Goal: Task Accomplishment & Management: Manage account settings

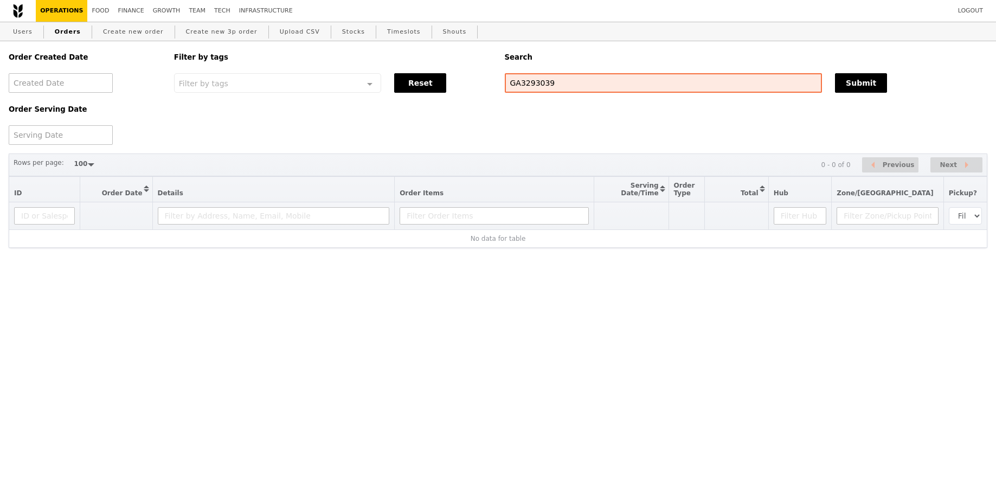
select select "100"
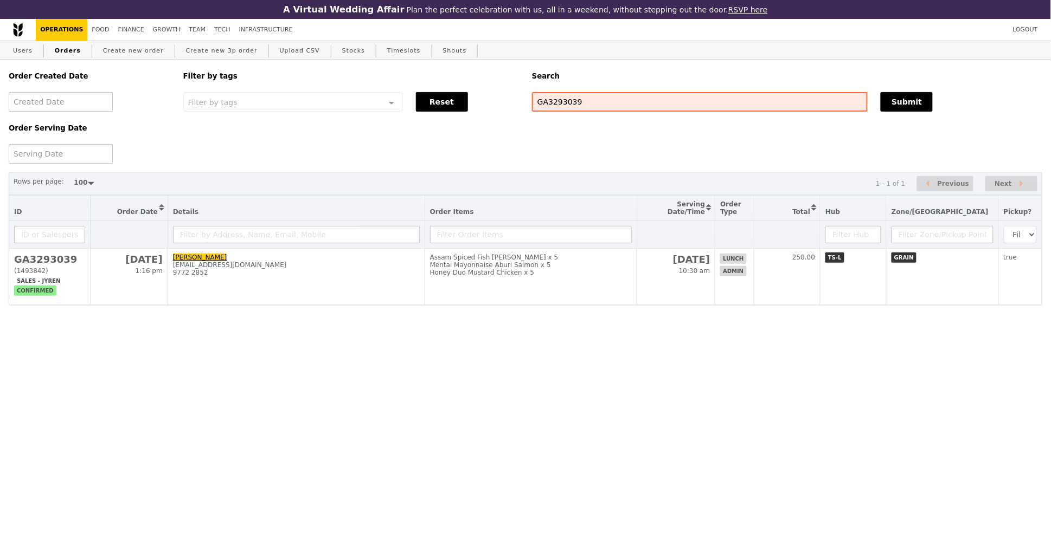
click at [720, 349] on html "A Virtual Wedding Affair Plan the perfect celebration with us, all in a weekend…" at bounding box center [525, 174] width 1051 height 349
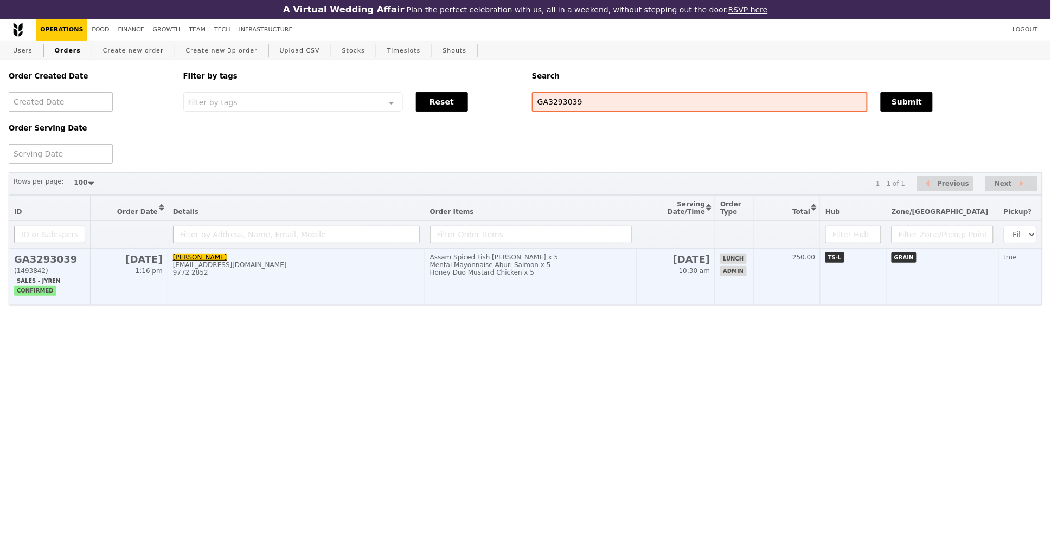
click at [604, 274] on div "Honey Duo Mustard Chicken x 5" at bounding box center [531, 273] width 202 height 8
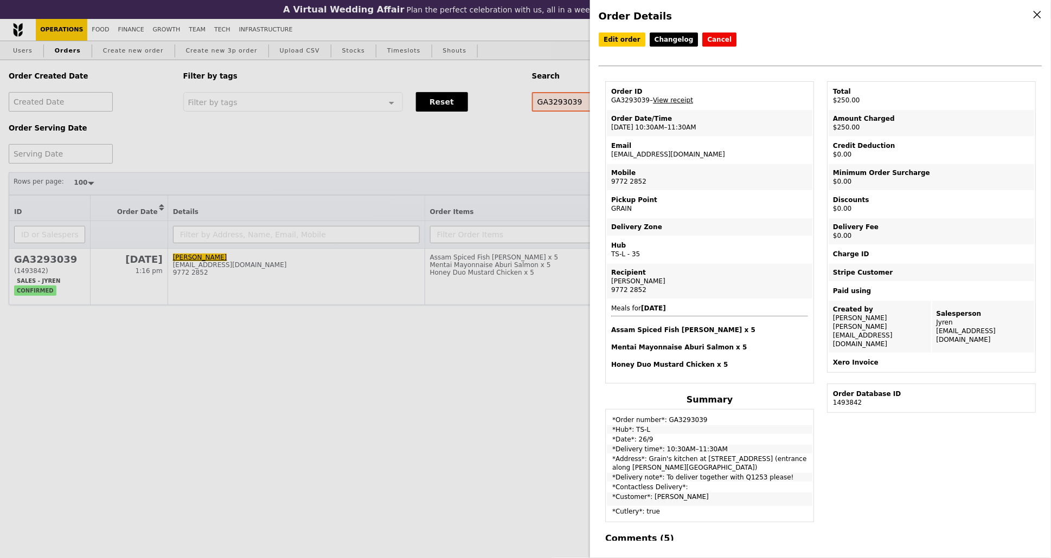
click at [622, 30] on div "Order Details Edit order Changelog Cancel Order ID GA3293039 – View receipt Ord…" at bounding box center [820, 279] width 461 height 558
click at [624, 36] on link "Edit order" at bounding box center [621, 40] width 47 height 14
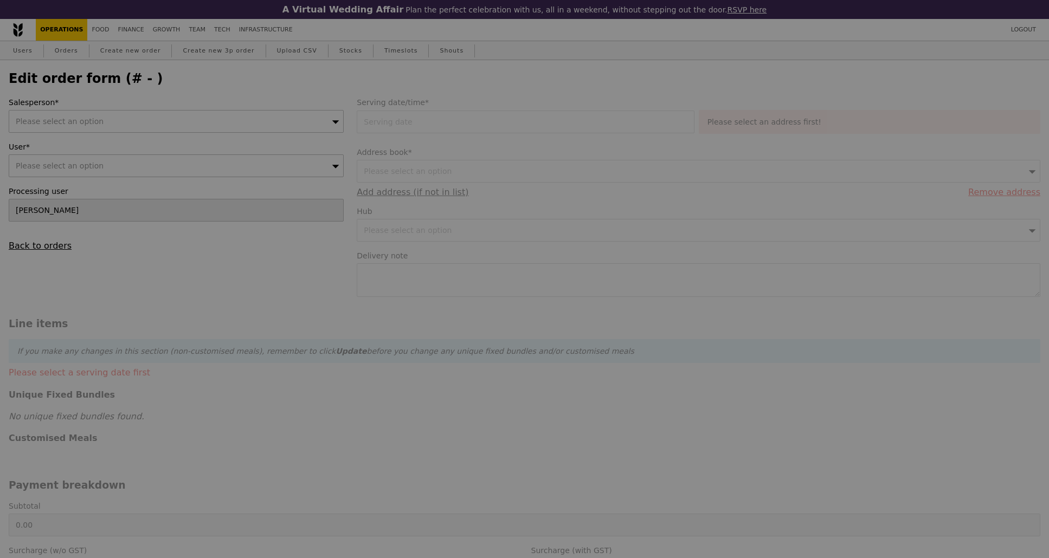
type input "[DATE]"
type textarea "To deliver together with Q1253 please!"
type input "250.00"
type input "Loading..."
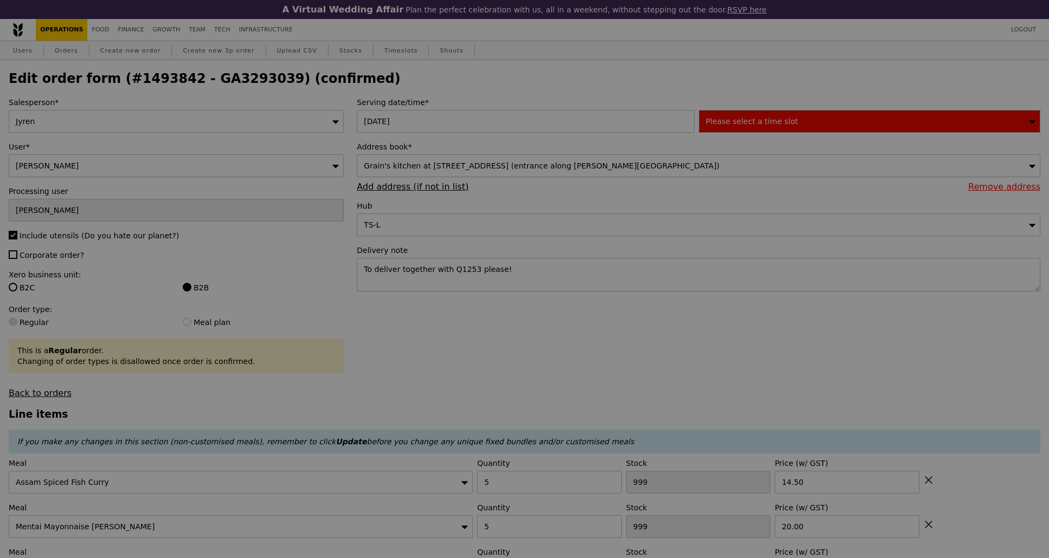
type input "13"
type input "65"
type input "50"
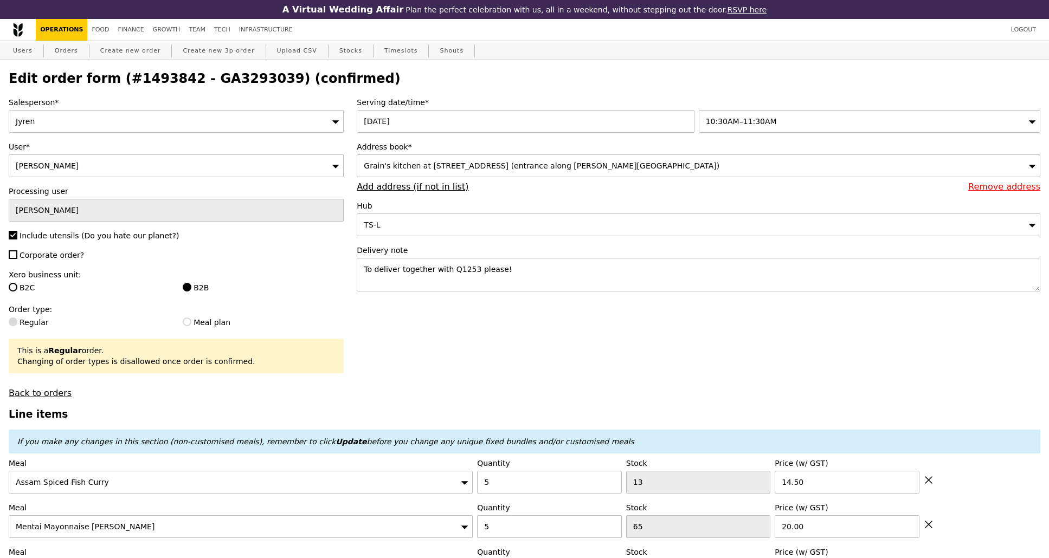
type input "Update"
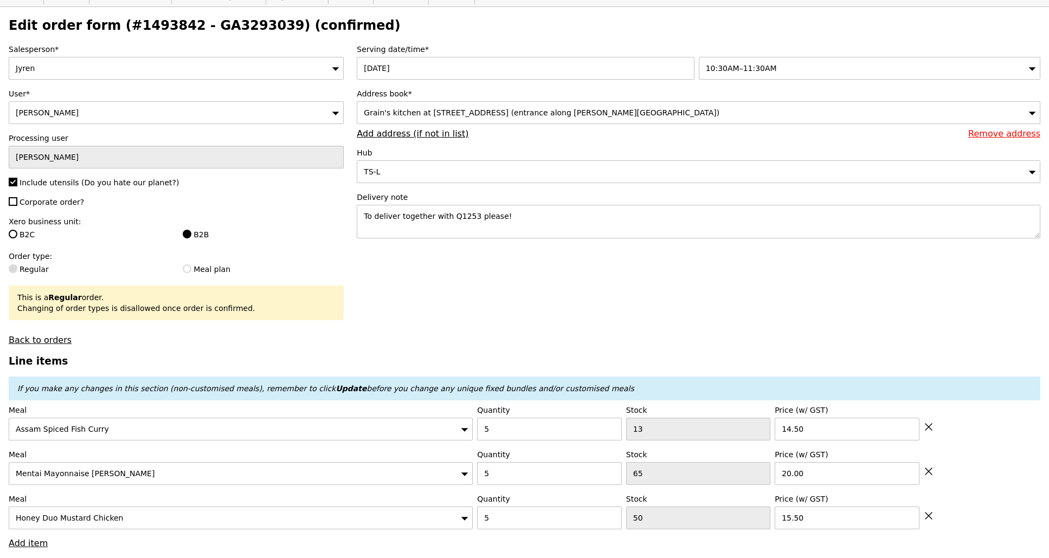
scroll to position [142, 0]
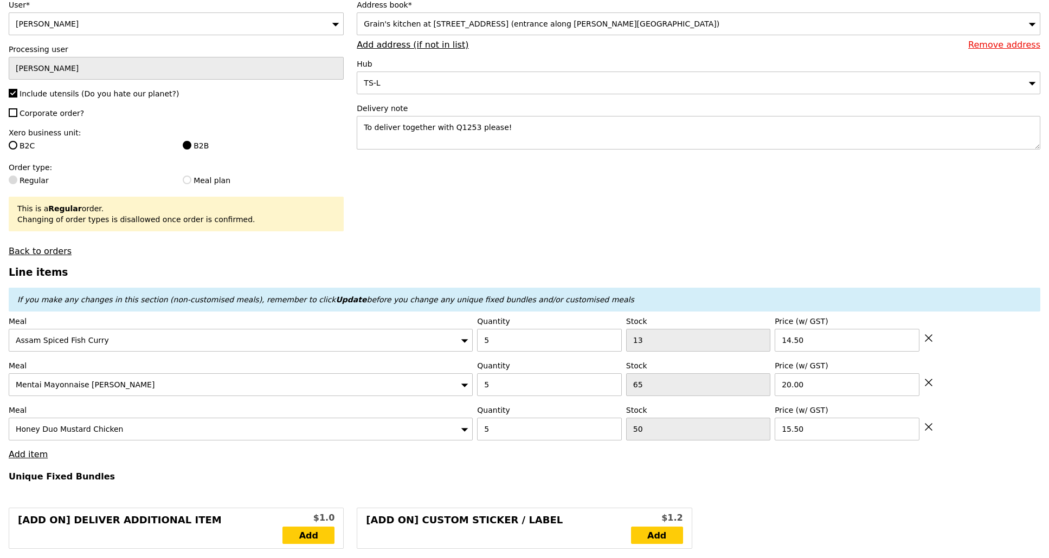
click at [157, 343] on div "Assam Spiced Fish Curry" at bounding box center [241, 340] width 464 height 23
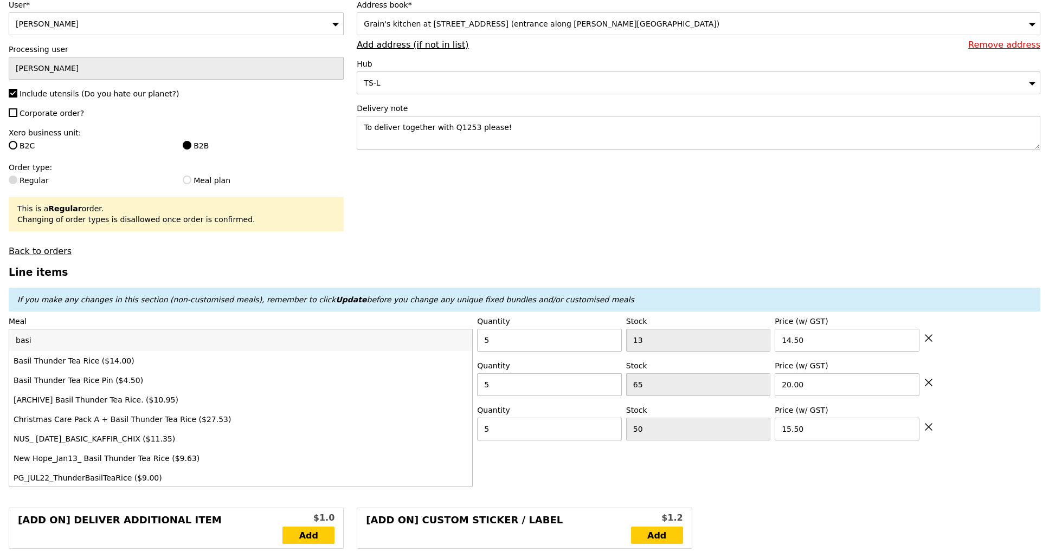
type input "basil"
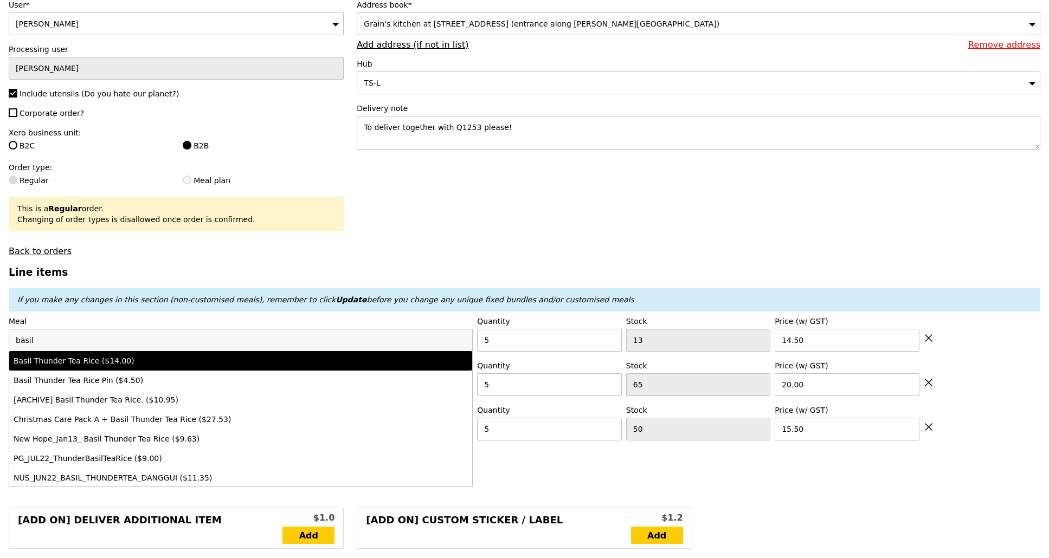
type input "Loading..."
type input "86"
type input "14.0"
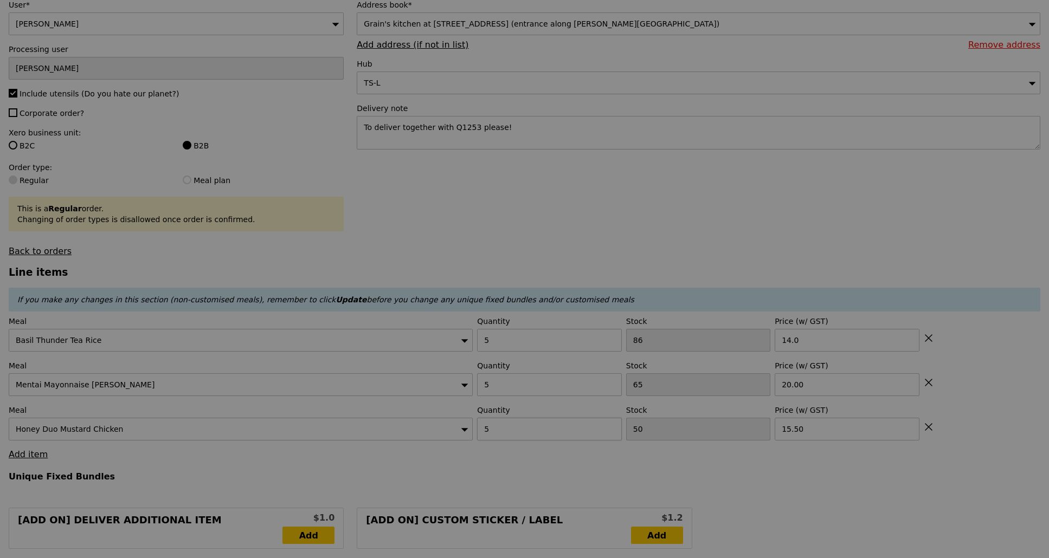
type input "0.00"
type input "Update"
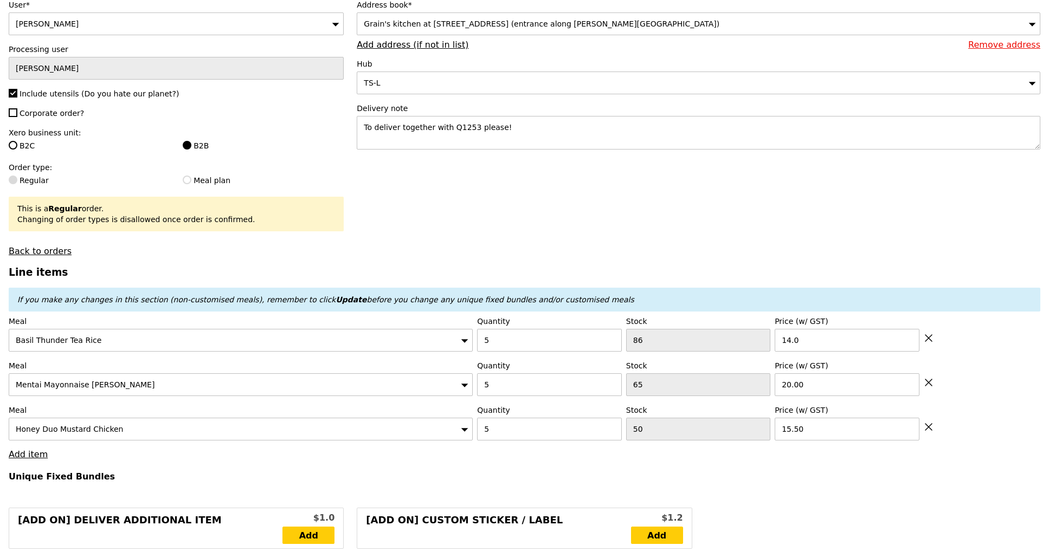
click at [154, 386] on div "Mentai Mayonnaise [PERSON_NAME]" at bounding box center [241, 384] width 464 height 23
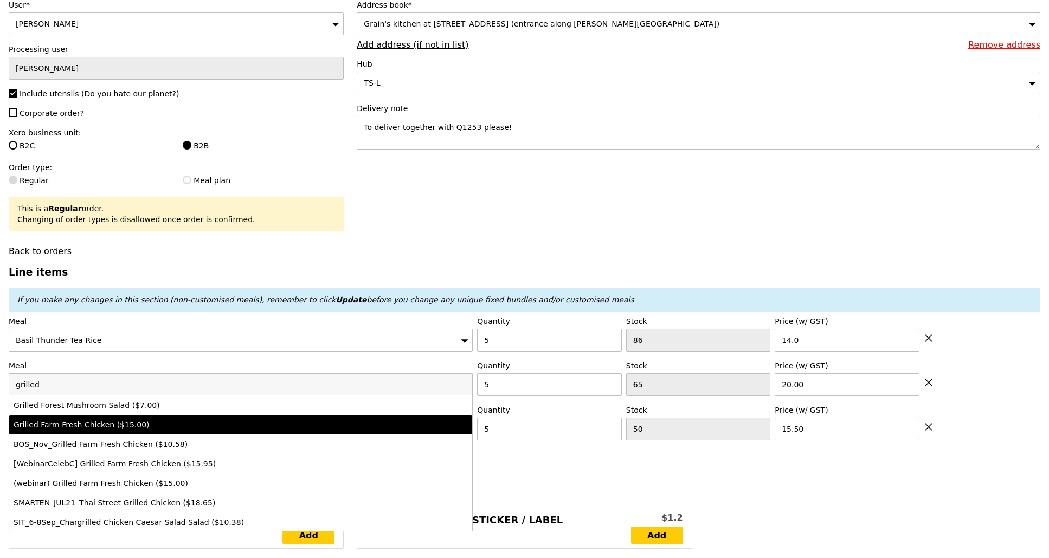
type input "grilled"
click at [159, 422] on div "Grilled Farm Fresh Chicken ($15.00)" at bounding box center [184, 425] width 341 height 11
type input "Loading..."
type input "32"
type input "15.0"
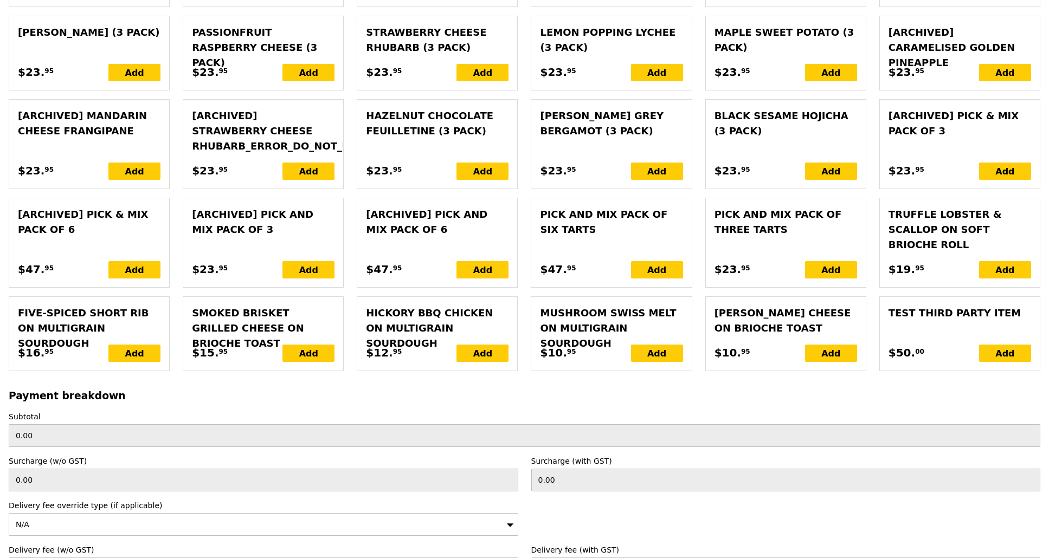
scroll to position [2437, 0]
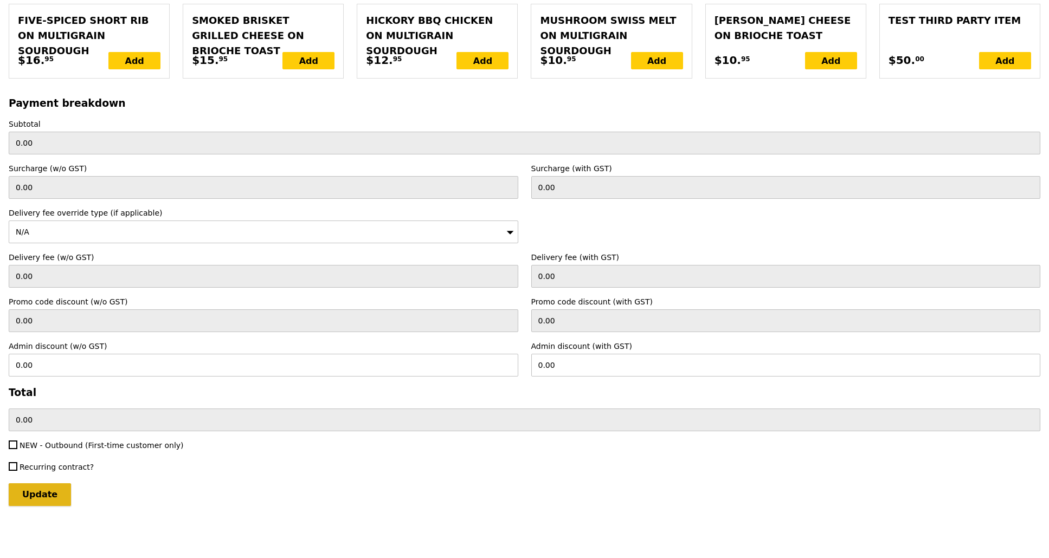
click at [46, 494] on input "Update" at bounding box center [40, 495] width 62 height 23
type input "Loading..."
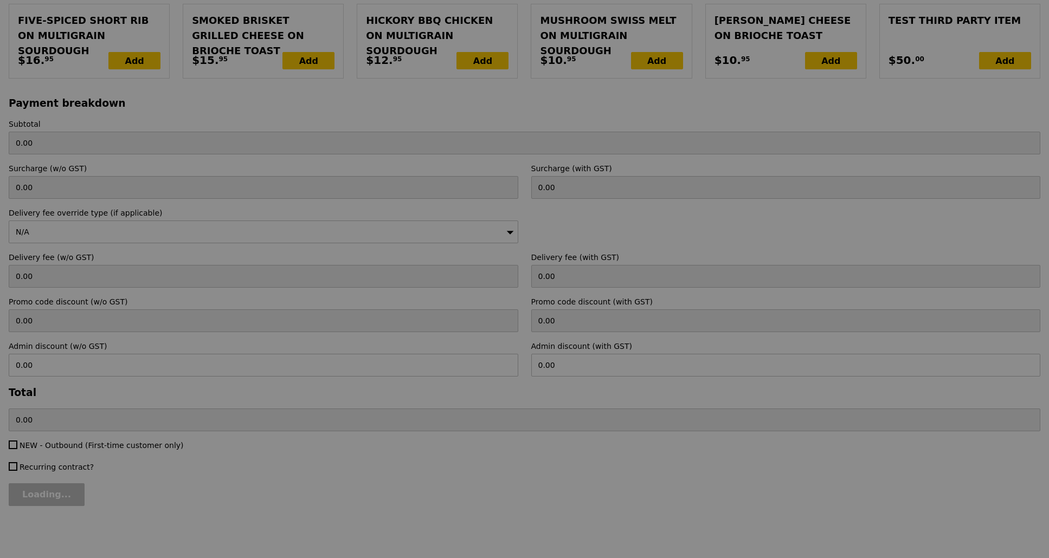
type input "222.50"
type input "Update"
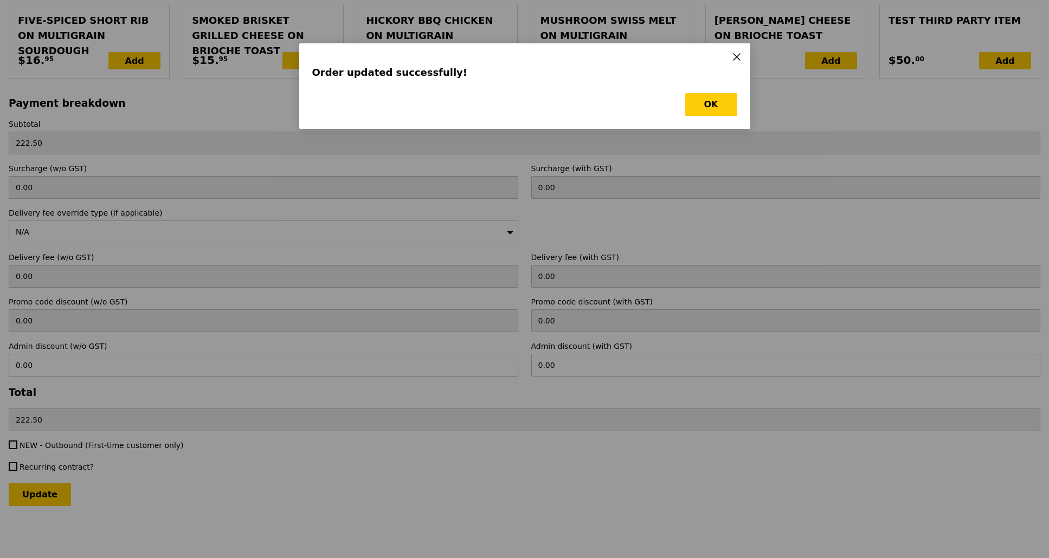
scroll to position [0, 0]
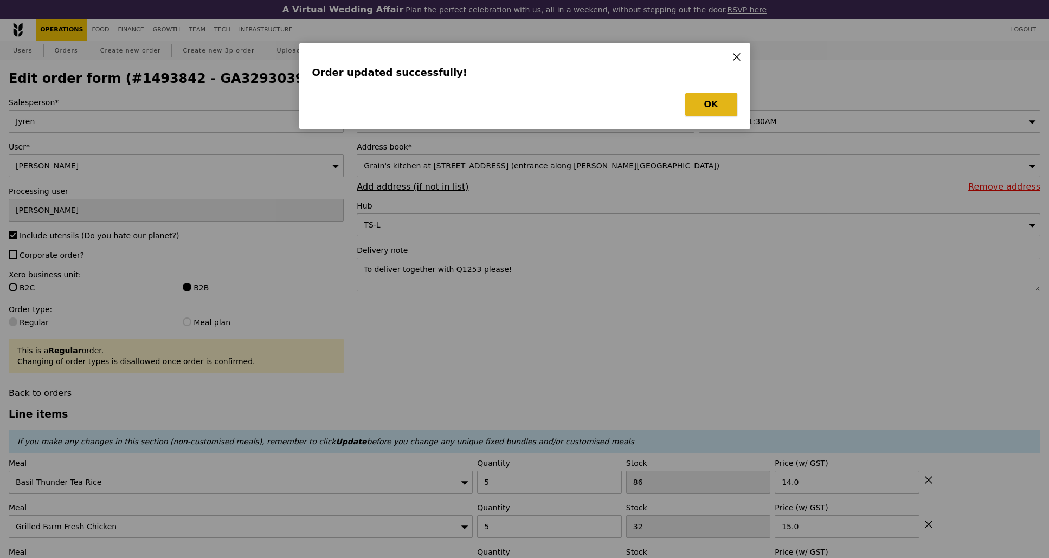
click at [725, 107] on button "OK" at bounding box center [711, 104] width 52 height 23
